Goal: Information Seeking & Learning: Compare options

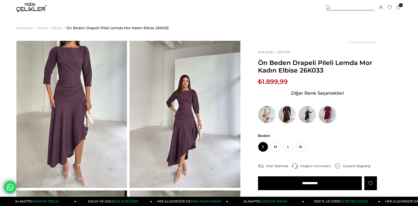
click at [329, 118] on img at bounding box center [327, 115] width 18 height 18
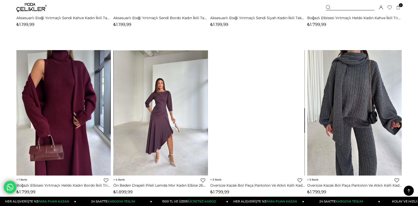
scroll to position [857, 0]
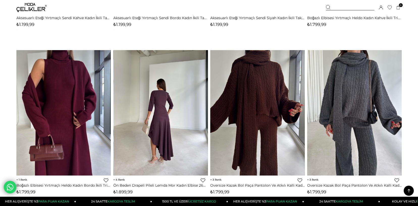
click at [156, 133] on div at bounding box center [161, 112] width 472 height 125
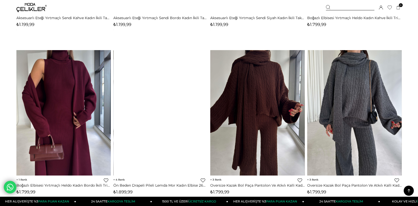
click at [168, 94] on div at bounding box center [161, 112] width 472 height 125
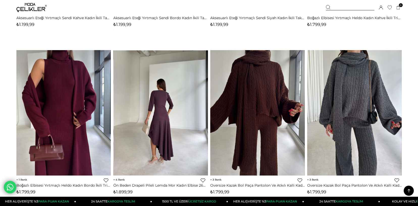
click at [168, 103] on img at bounding box center [161, 113] width 94 height 126
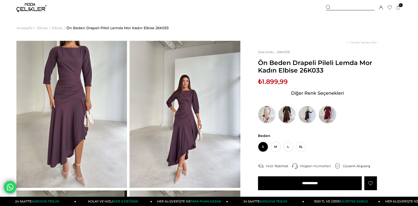
click at [326, 114] on img at bounding box center [327, 115] width 18 height 18
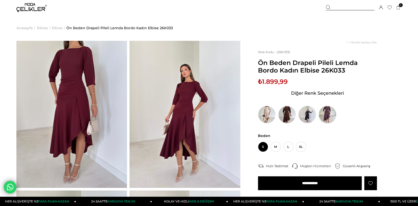
click at [327, 116] on img at bounding box center [327, 115] width 18 height 18
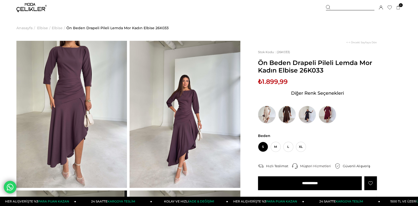
click at [259, 116] on img at bounding box center [267, 115] width 18 height 18
click at [267, 117] on img at bounding box center [267, 115] width 18 height 18
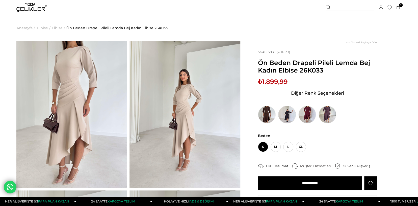
click at [293, 109] on img at bounding box center [287, 115] width 18 height 18
click at [289, 115] on img at bounding box center [287, 115] width 18 height 18
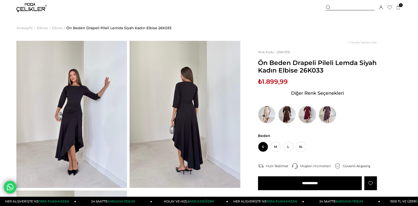
click at [299, 111] on img at bounding box center [307, 115] width 18 height 18
click at [309, 114] on img at bounding box center [307, 115] width 18 height 18
